Goal: Use online tool/utility: Use online tool/utility

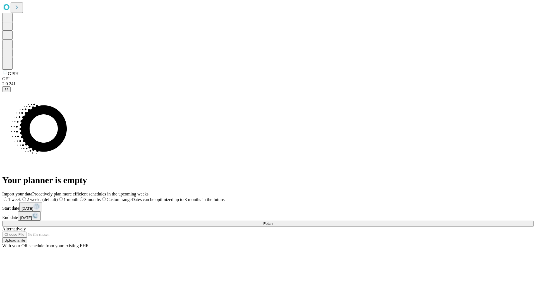
click at [273, 221] on span "Fetch" at bounding box center [267, 223] width 9 height 4
